Goal: Task Accomplishment & Management: Manage account settings

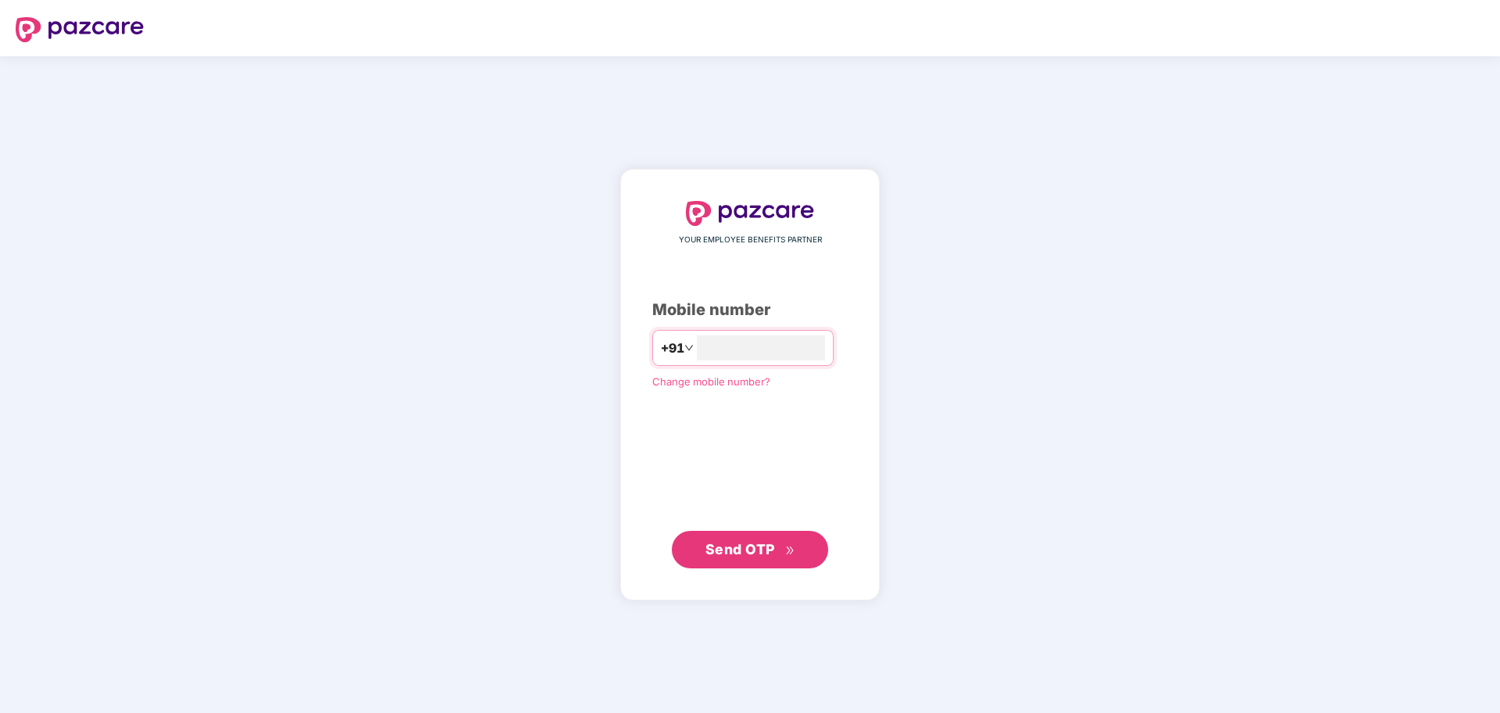
type input "**********"
click at [771, 541] on span "Send OTP" at bounding box center [741, 549] width 70 height 16
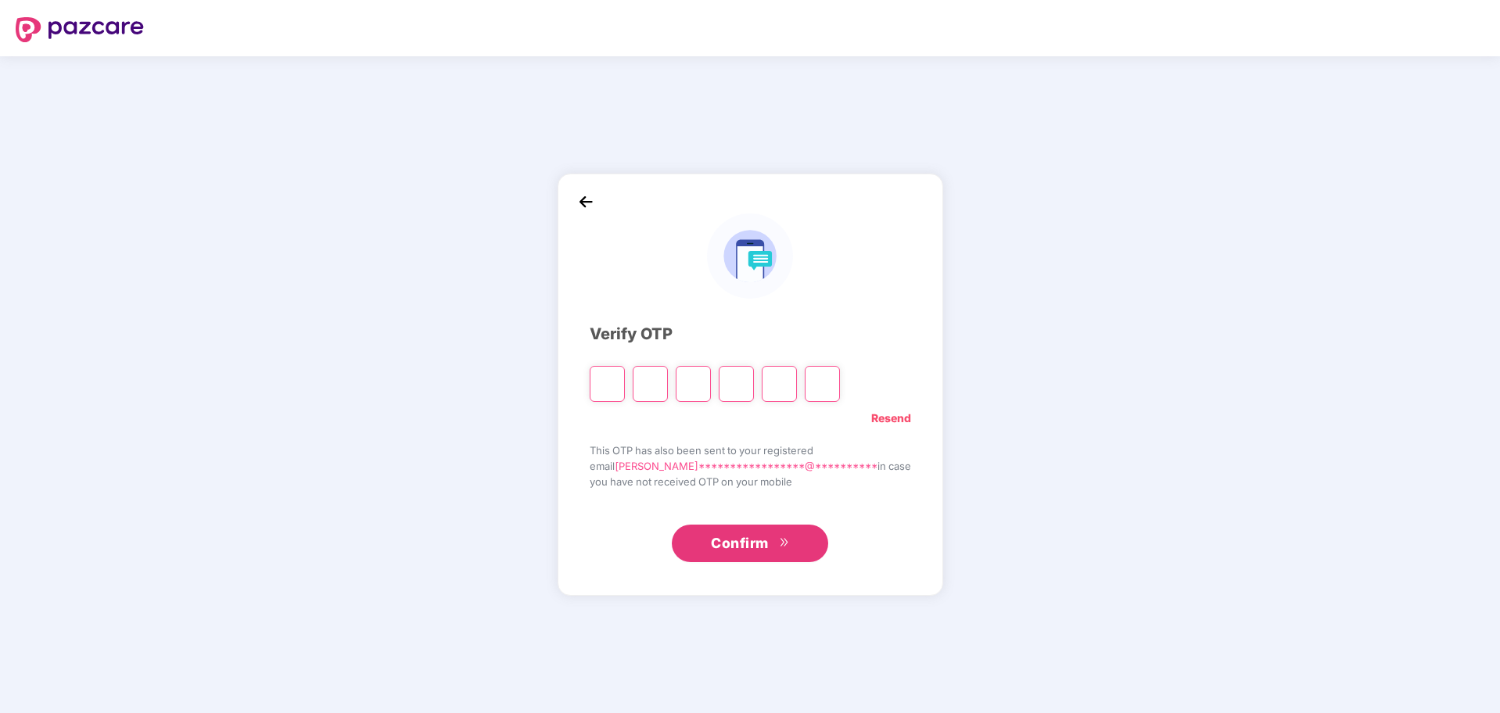
paste input "*"
type input "*"
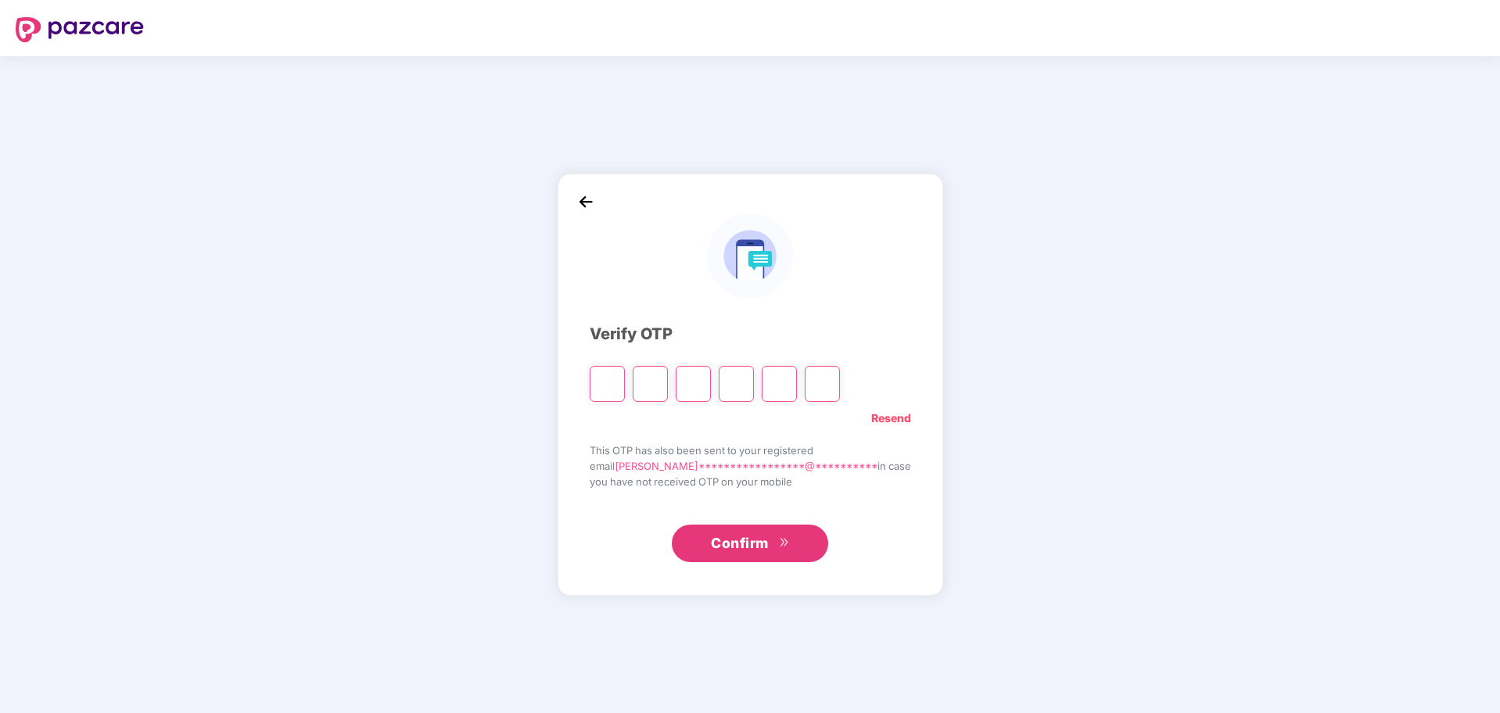
type input "*"
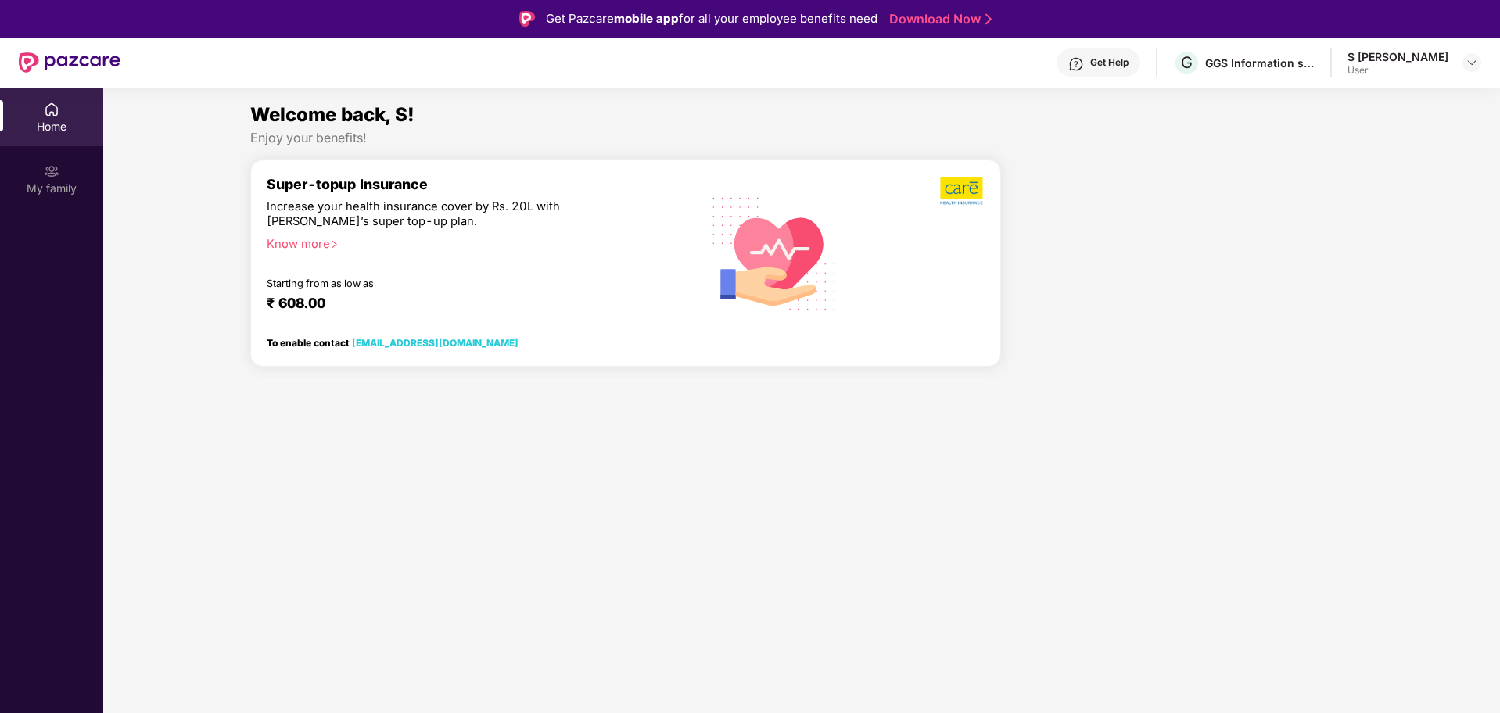
click at [65, 127] on div "Home" at bounding box center [51, 127] width 103 height 16
click at [66, 197] on div "My family" at bounding box center [51, 178] width 103 height 59
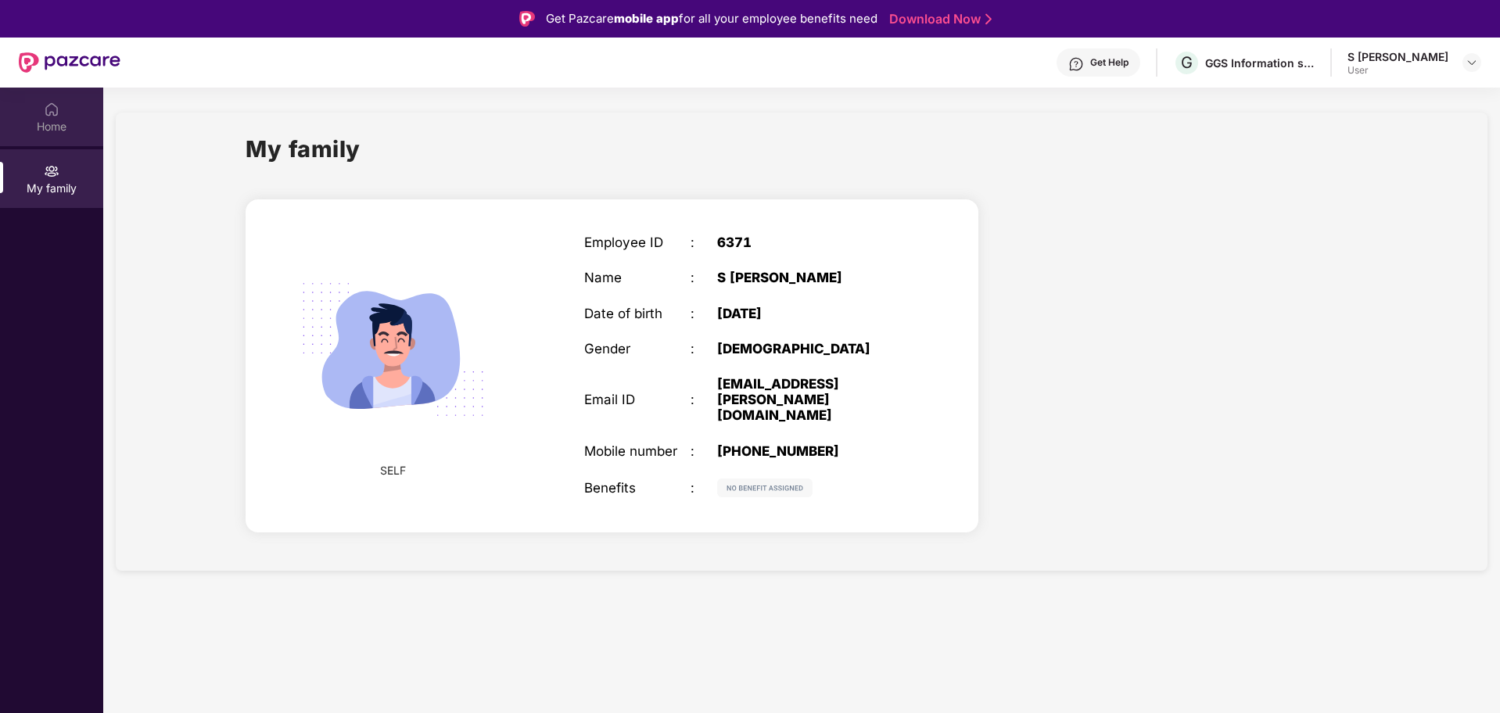
click at [46, 119] on div "Home" at bounding box center [51, 127] width 103 height 16
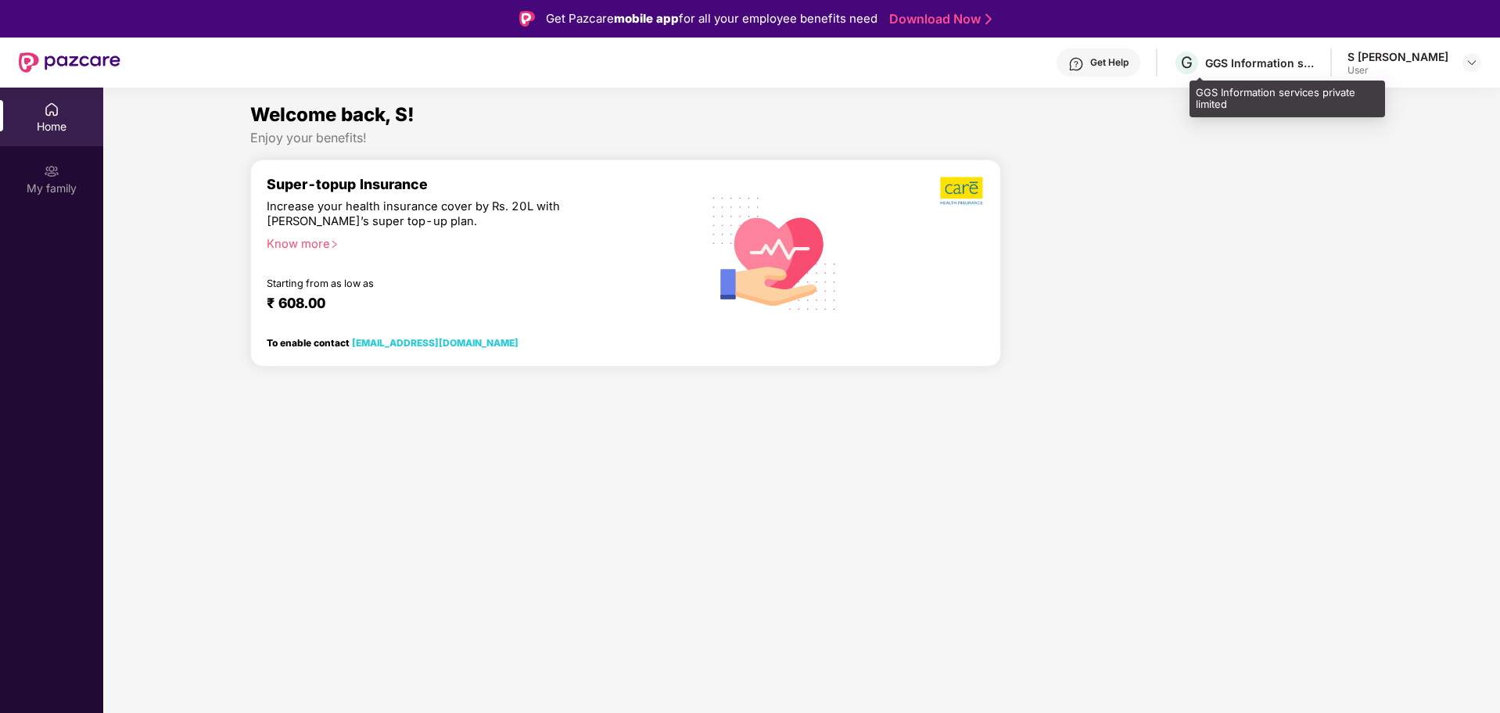
click at [1250, 62] on div "GGS Information services private limited" at bounding box center [1260, 63] width 110 height 15
click at [1475, 62] on img at bounding box center [1472, 62] width 13 height 13
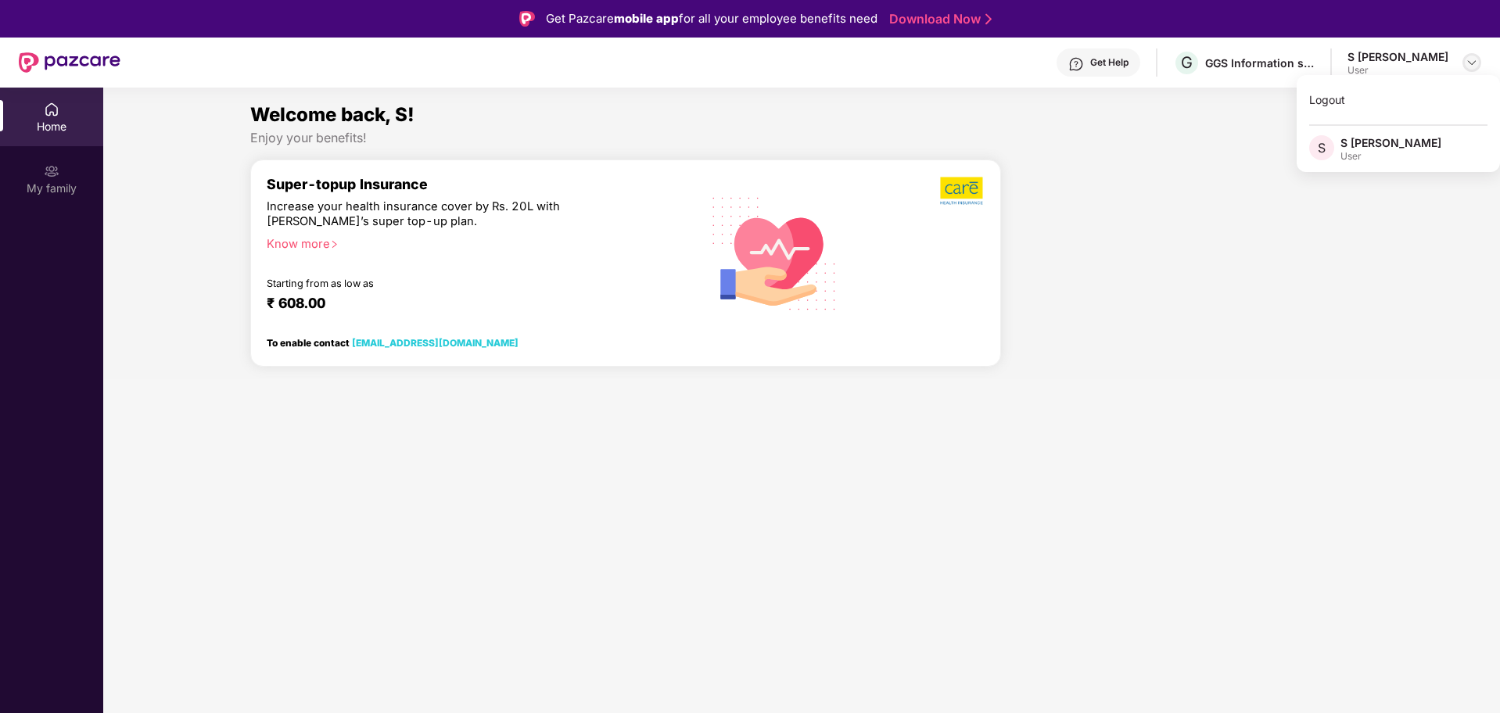
click at [1476, 61] on img at bounding box center [1472, 62] width 13 height 13
click at [1474, 72] on div "S [PERSON_NAME] User" at bounding box center [1415, 62] width 134 height 27
click at [1463, 61] on div at bounding box center [1472, 62] width 19 height 19
click at [1328, 100] on div "Logout" at bounding box center [1398, 99] width 203 height 31
